Goal: Task Accomplishment & Management: Use online tool/utility

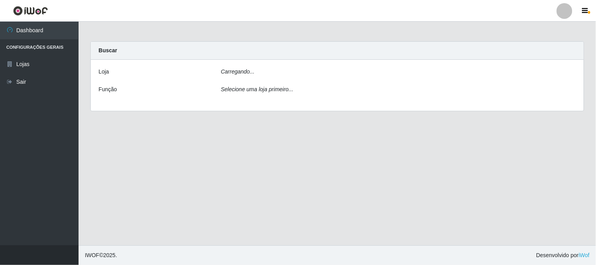
drag, startPoint x: 256, startPoint y: 67, endPoint x: 253, endPoint y: 71, distance: 4.7
click at [255, 69] on div "Carregando..." at bounding box center [398, 73] width 367 height 11
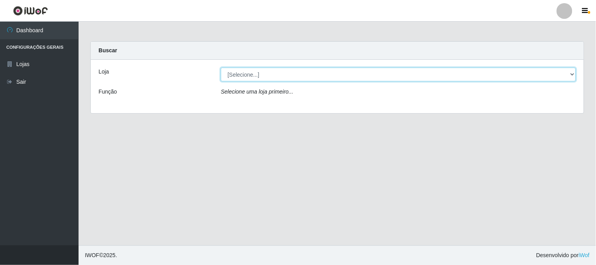
click at [250, 76] on select "[Selecione...] Rede Compras Supermercados - LOJA 1" at bounding box center [398, 75] width 355 height 14
select select "158"
click at [221, 68] on select "[Selecione...] Rede Compras Supermercados - LOJA 1" at bounding box center [398, 75] width 355 height 14
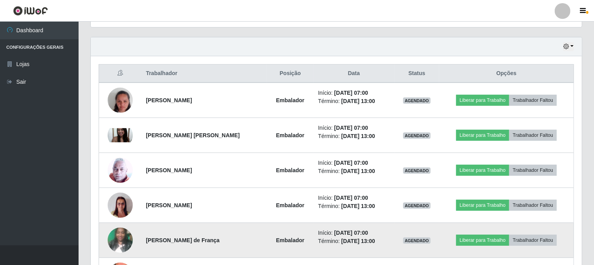
scroll to position [305, 0]
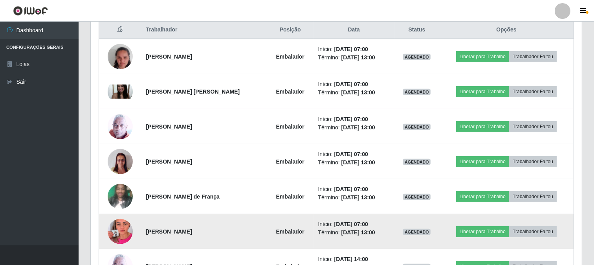
click at [116, 230] on img at bounding box center [120, 231] width 25 height 45
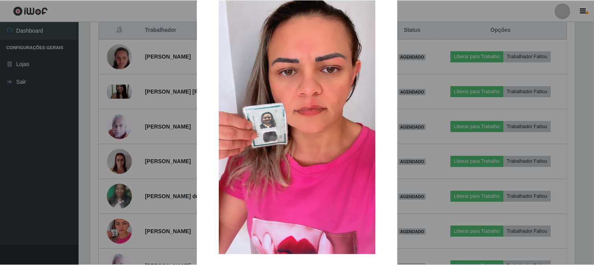
scroll to position [83, 0]
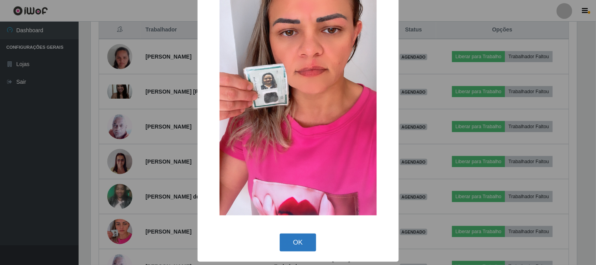
click at [290, 246] on button "OK" at bounding box center [298, 243] width 37 height 18
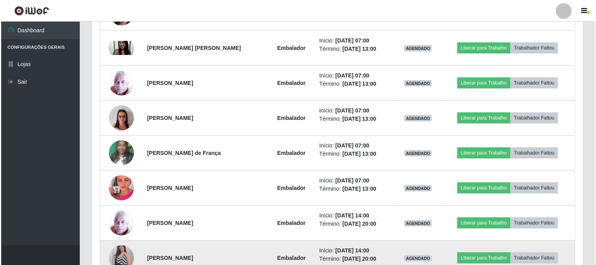
scroll to position [393, 0]
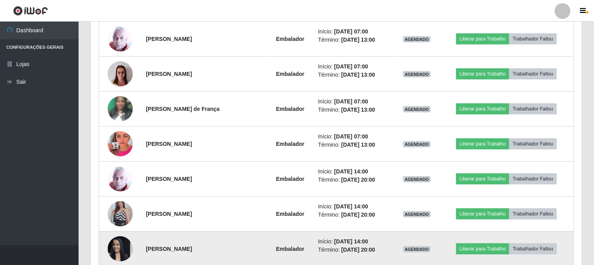
click at [119, 247] on img at bounding box center [120, 248] width 25 height 33
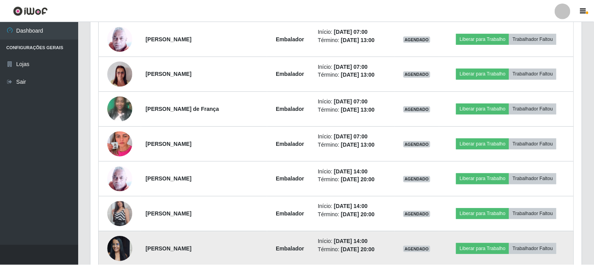
scroll to position [163, 486]
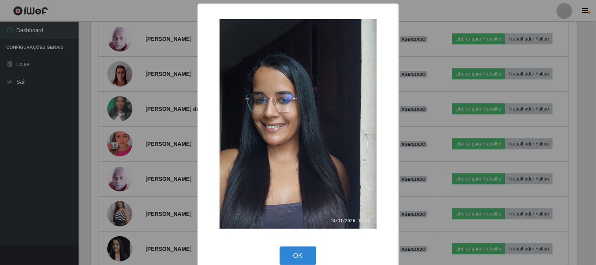
drag, startPoint x: 292, startPoint y: 256, endPoint x: 281, endPoint y: 254, distance: 10.8
click at [291, 256] on button "OK" at bounding box center [298, 255] width 37 height 18
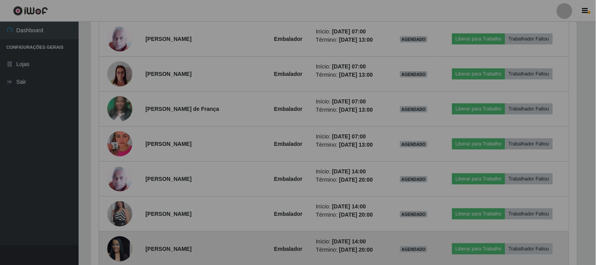
scroll to position [163, 491]
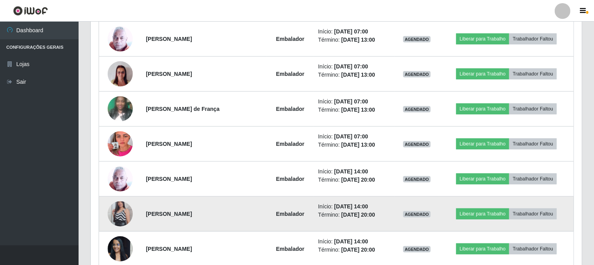
click at [121, 211] on img at bounding box center [120, 213] width 25 height 45
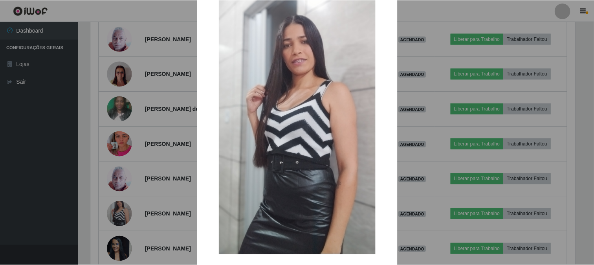
scroll to position [83, 0]
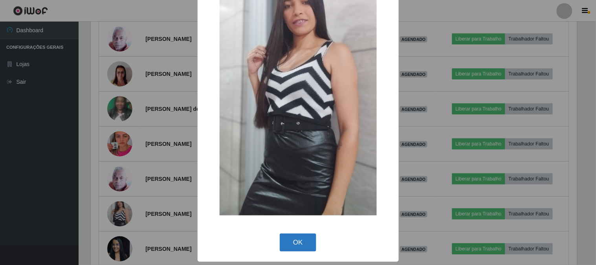
click at [297, 245] on button "OK" at bounding box center [298, 243] width 37 height 18
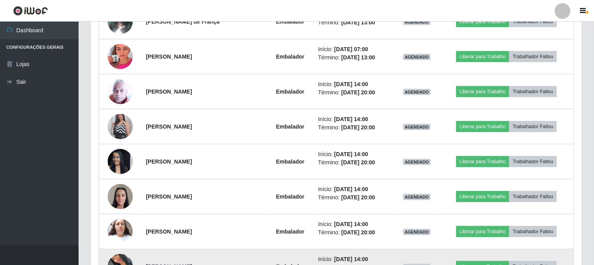
scroll to position [524, 0]
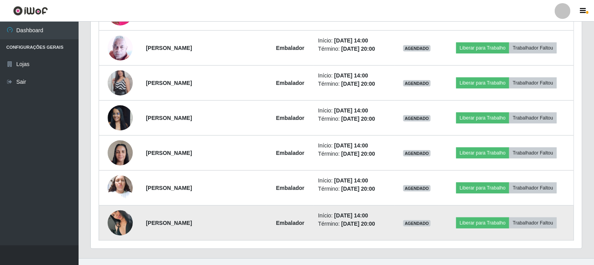
click at [124, 219] on img at bounding box center [120, 222] width 25 height 45
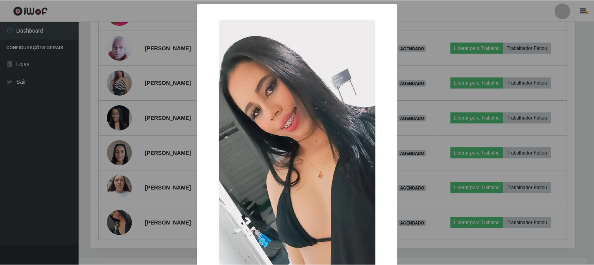
scroll to position [83, 0]
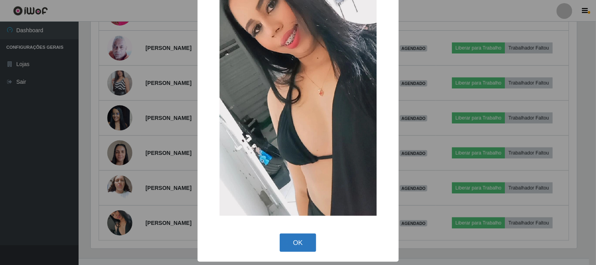
click at [293, 242] on button "OK" at bounding box center [298, 243] width 37 height 18
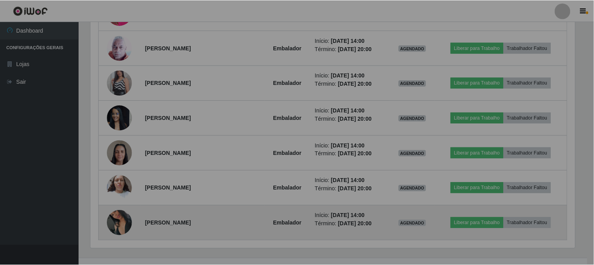
scroll to position [0, 0]
